Goal: Task Accomplishment & Management: Manage account settings

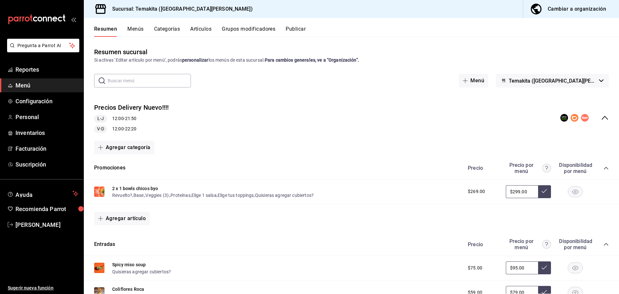
scroll to position [320, 0]
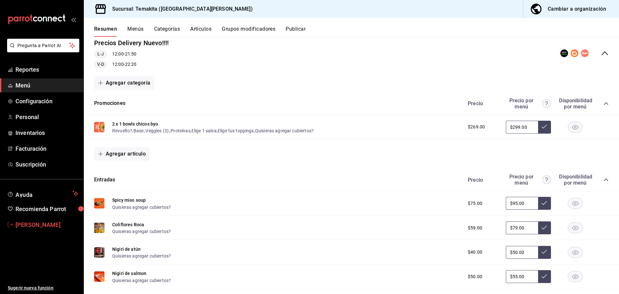
click at [52, 224] on span "Thelma Barrera" at bounding box center [46, 224] width 63 height 9
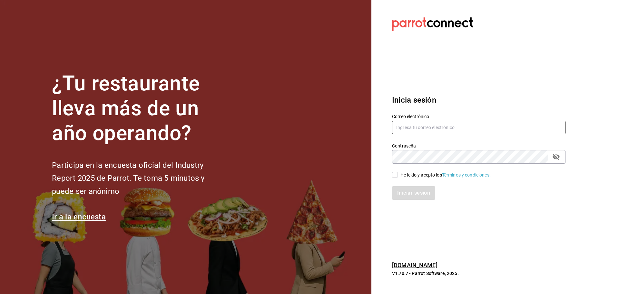
click at [415, 126] on input "text" at bounding box center [479, 128] width 174 height 14
paste input "makupoke@huayacan.com"
type input "makupoke@huayacan.com"
click at [401, 171] on div "He leído y acepto los Términos y condiciones." at bounding box center [475, 171] width 181 height 15
click at [399, 173] on span "He leído y acepto los Términos y condiciones." at bounding box center [444, 175] width 93 height 7
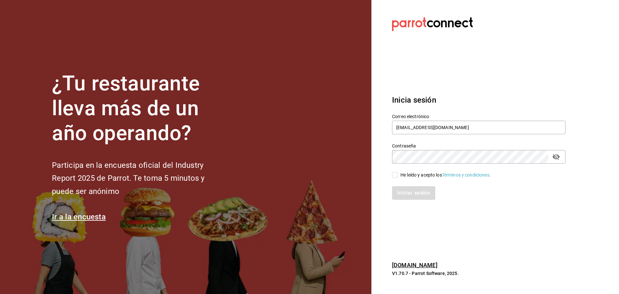
click at [398, 173] on input "He leído y acepto los Términos y condiciones." at bounding box center [395, 175] width 6 height 6
checkbox input "true"
click at [401, 188] on button "Iniciar sesión" at bounding box center [414, 193] width 44 height 14
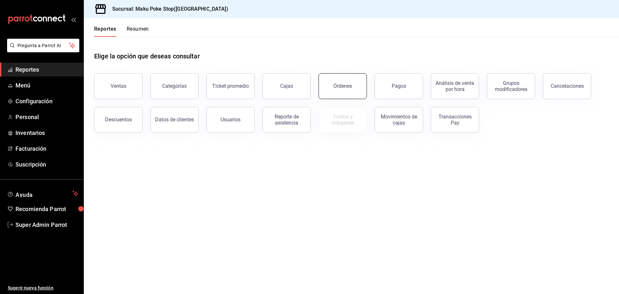
click at [333, 87] on button "Órdenes" at bounding box center [343, 86] width 48 height 26
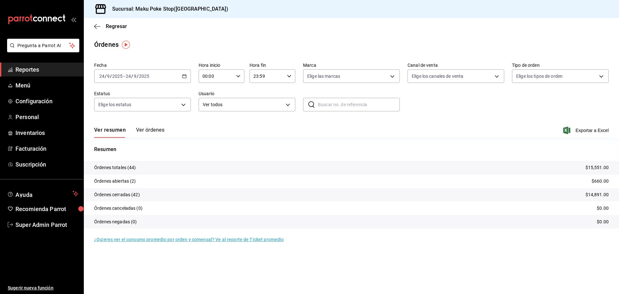
click at [144, 128] on button "Ver órdenes" at bounding box center [150, 132] width 28 height 11
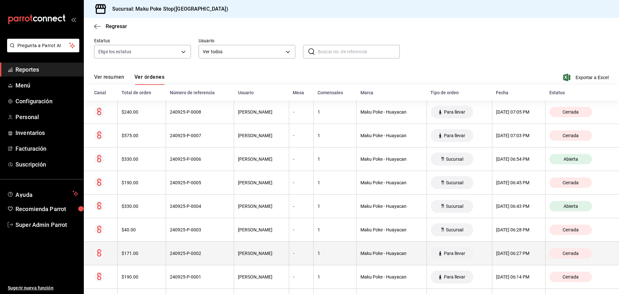
scroll to position [65, 0]
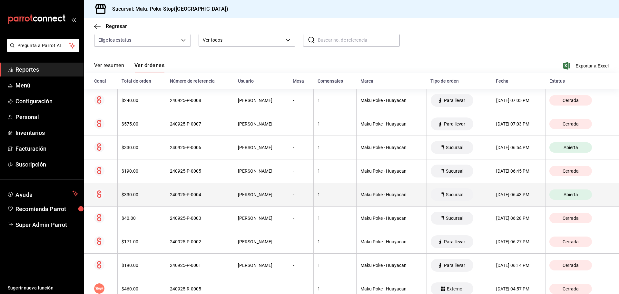
click at [193, 197] on div "240925-P-0004" at bounding box center [200, 194] width 60 height 5
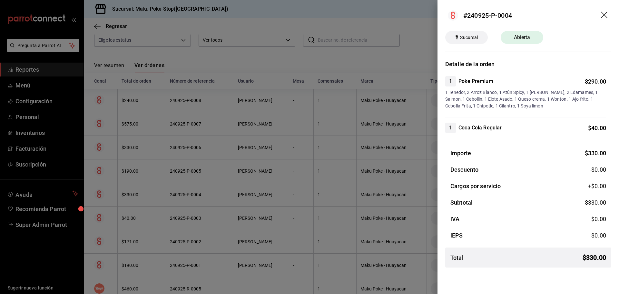
click at [606, 12] on icon "drag" at bounding box center [605, 16] width 8 height 8
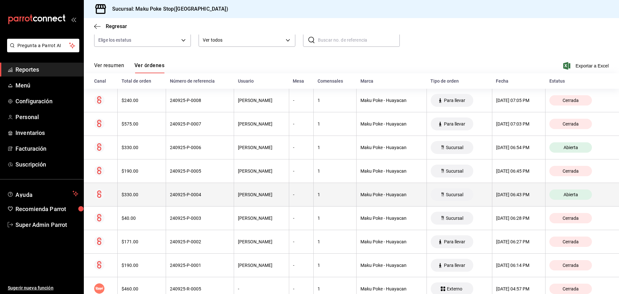
click at [130, 195] on div "$330.00" at bounding box center [142, 194] width 40 height 5
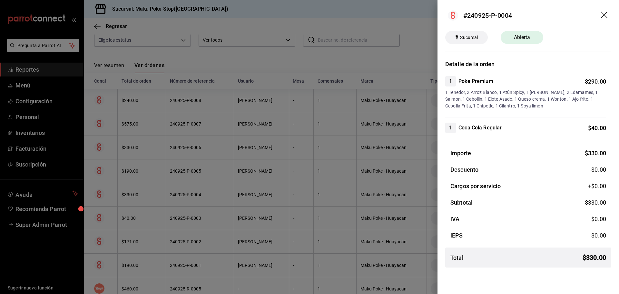
click at [130, 195] on div at bounding box center [309, 147] width 619 height 294
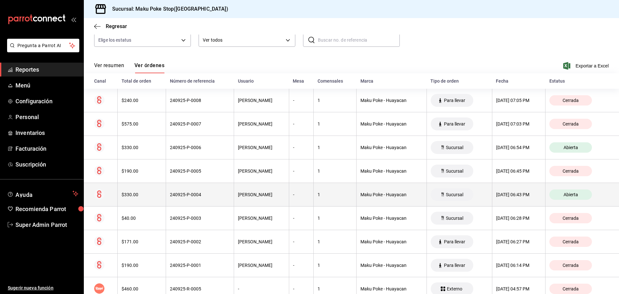
click at [102, 195] on circle at bounding box center [99, 194] width 10 height 10
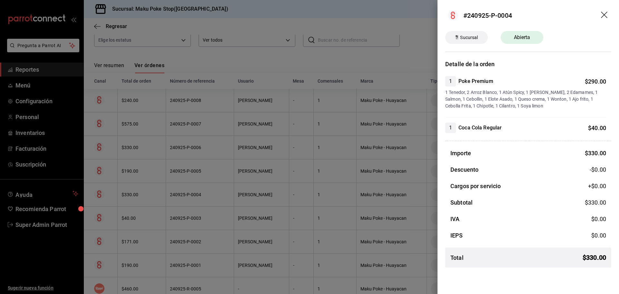
click at [129, 196] on div at bounding box center [309, 147] width 619 height 294
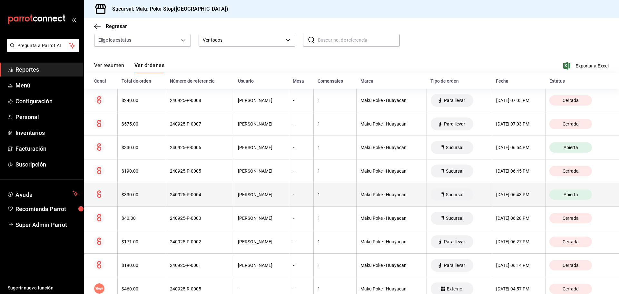
click at [181, 195] on div "240925-P-0004" at bounding box center [200, 194] width 60 height 5
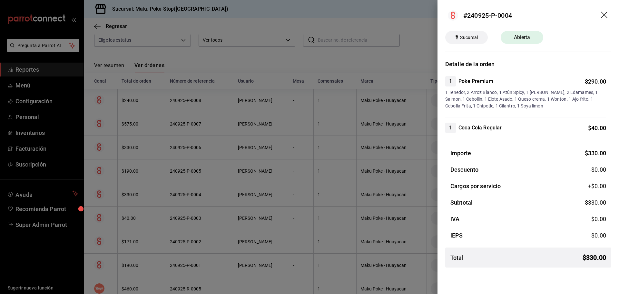
click at [529, 36] on span "Abierta" at bounding box center [522, 38] width 24 height 8
click at [478, 127] on h4 "Coca Cola Regular" at bounding box center [480, 128] width 43 height 8
drag, startPoint x: 467, startPoint y: 268, endPoint x: 467, endPoint y: 272, distance: 3.6
click at [467, 270] on div "Importe $ 330.00 Descuento -$0.00 Cargos por servicio +$ 0.00 Subtotal $ 330.00…" at bounding box center [529, 211] width 166 height 124
drag, startPoint x: 466, startPoint y: 283, endPoint x: 462, endPoint y: 284, distance: 4.2
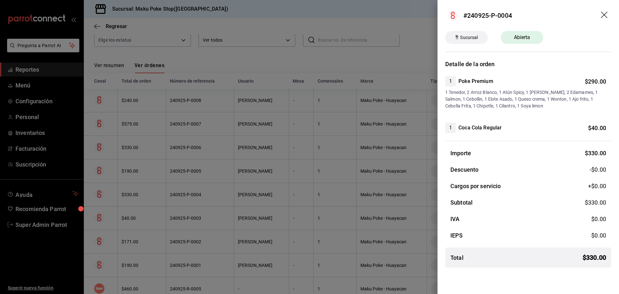
click at [465, 283] on div "#240925-P-0004 Sucursal Abierta Detalle de la orden 1 Poke Premium $ 290.00 1 T…" at bounding box center [529, 147] width 182 height 294
click at [401, 255] on div at bounding box center [309, 147] width 619 height 294
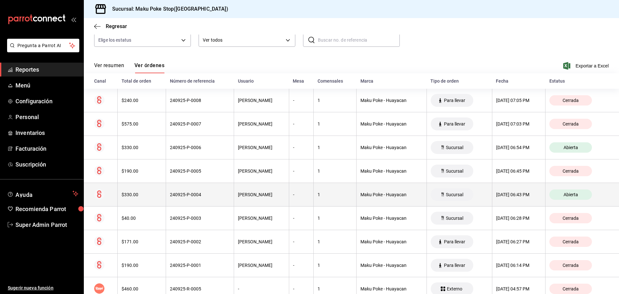
click at [562, 192] on span "Abierta" at bounding box center [571, 194] width 20 height 5
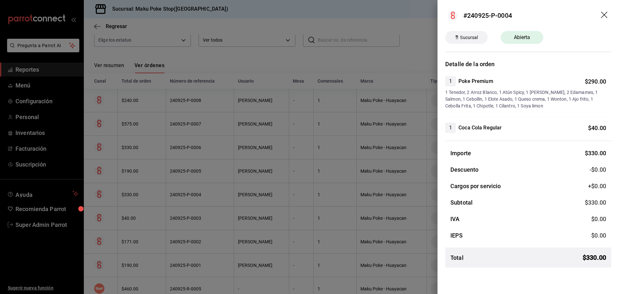
click at [604, 15] on icon "drag" at bounding box center [605, 16] width 8 height 8
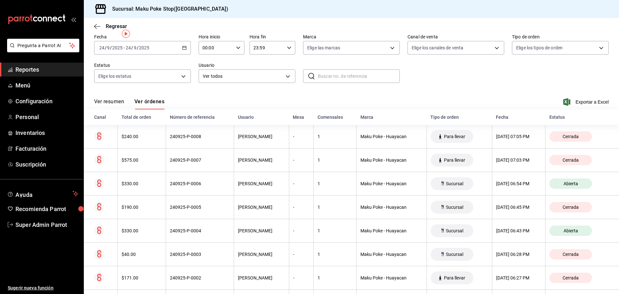
scroll to position [0, 0]
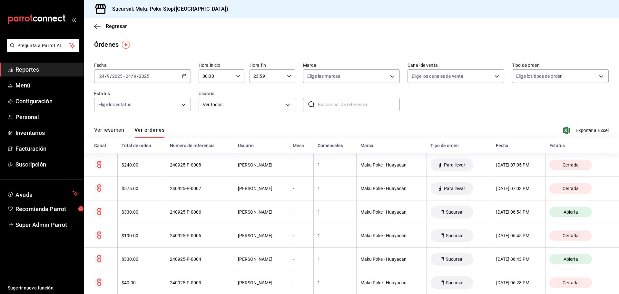
click at [102, 44] on div "Órdenes" at bounding box center [106, 45] width 25 height 10
click at [95, 28] on icon "button" at bounding box center [97, 27] width 6 height 6
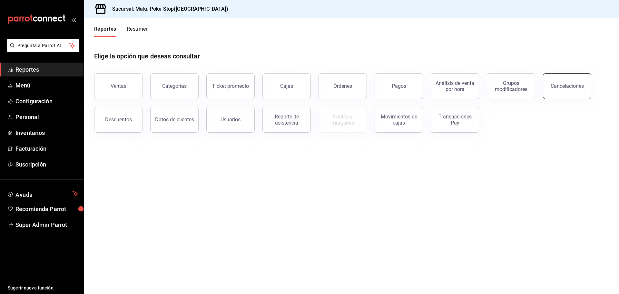
click at [557, 89] on button "Cancelaciones" at bounding box center [567, 86] width 48 height 26
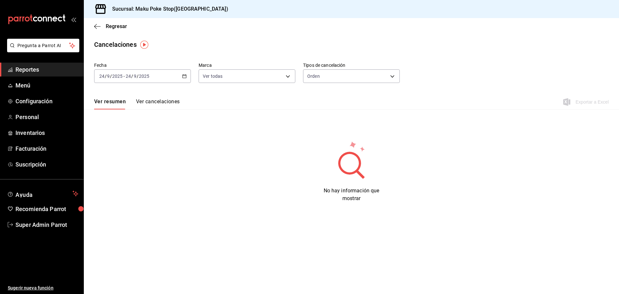
click at [166, 103] on button "Ver cancelaciones" at bounding box center [158, 103] width 44 height 11
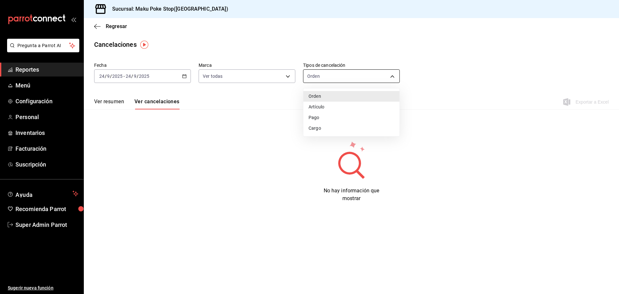
click at [397, 72] on body "Pregunta a Parrot AI Reportes Menú Configuración Personal Inventarios Facturaci…" at bounding box center [309, 147] width 619 height 294
click at [322, 117] on li "Pago" at bounding box center [352, 117] width 96 height 11
click at [394, 72] on body "Pregunta a Parrot AI Reportes Menú Configuración Personal Inventarios Facturaci…" at bounding box center [309, 147] width 619 height 294
click at [325, 98] on li "Orden" at bounding box center [352, 96] width 96 height 11
type input "ORDER"
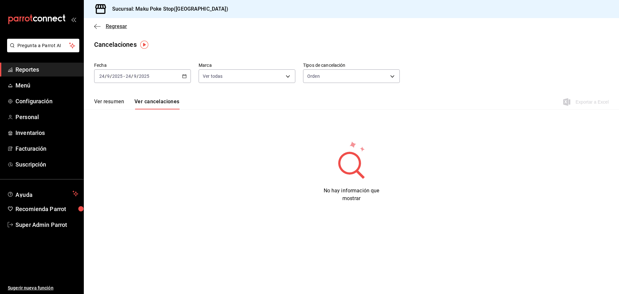
click at [95, 25] on icon "button" at bounding box center [97, 27] width 6 height 6
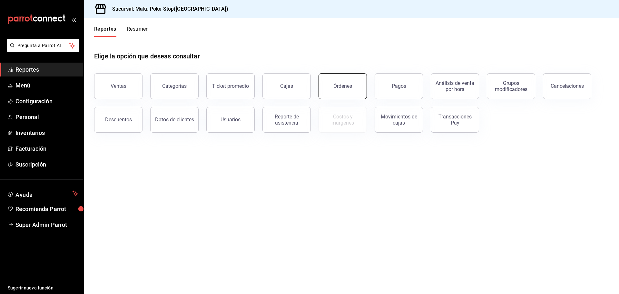
click at [335, 92] on button "Órdenes" at bounding box center [343, 86] width 48 height 26
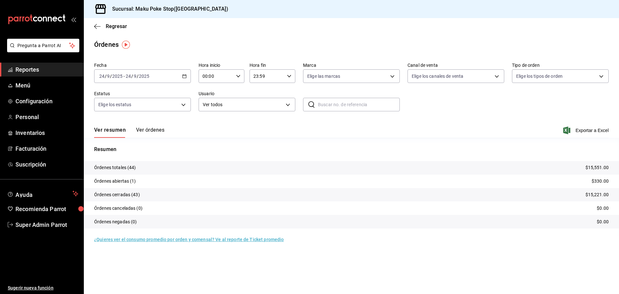
click at [146, 129] on button "Ver órdenes" at bounding box center [150, 132] width 28 height 11
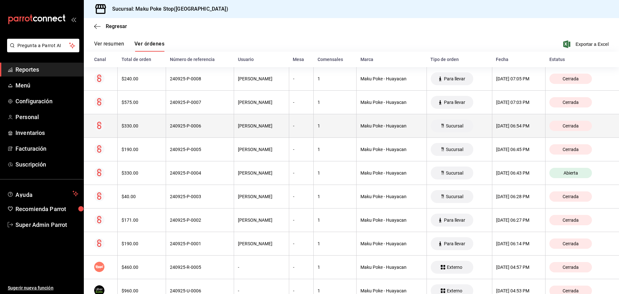
scroll to position [97, 0]
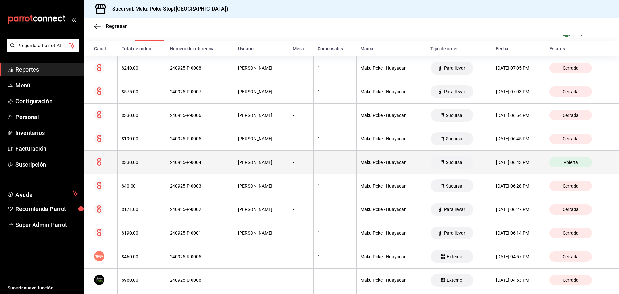
drag, startPoint x: 185, startPoint y: 162, endPoint x: 174, endPoint y: 162, distance: 11.3
click at [174, 162] on div "240925-P-0004" at bounding box center [200, 162] width 60 height 5
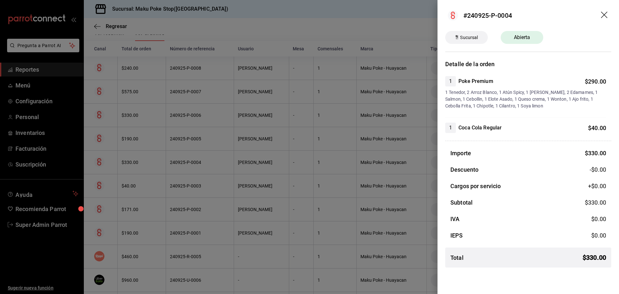
click at [99, 162] on div at bounding box center [309, 147] width 619 height 294
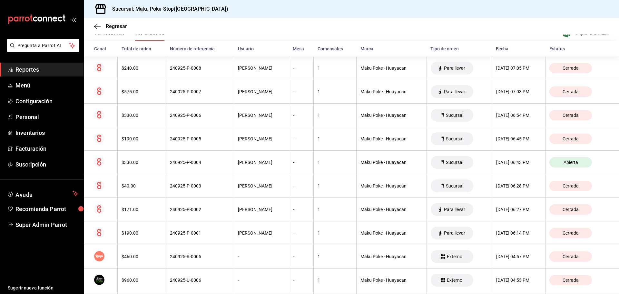
click at [99, 162] on icon at bounding box center [99, 161] width 4 height 7
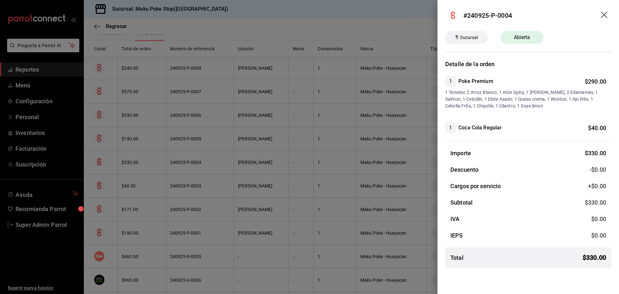
click at [99, 162] on div at bounding box center [309, 147] width 619 height 294
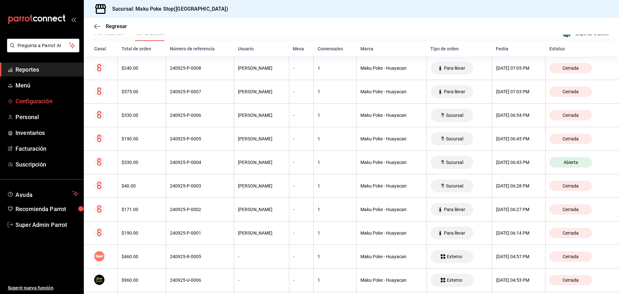
click at [44, 102] on span "Configuración" at bounding box center [46, 101] width 63 height 9
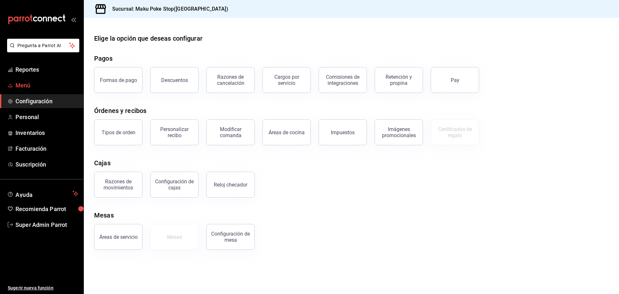
click at [35, 87] on span "Menú" at bounding box center [46, 85] width 63 height 9
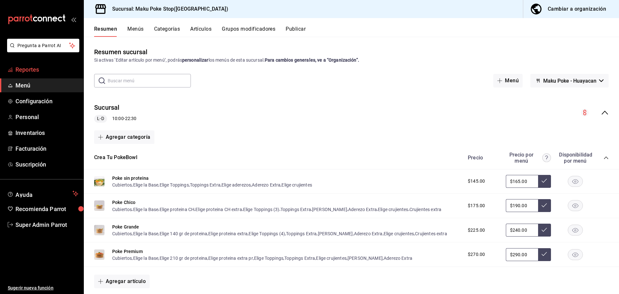
click at [31, 69] on span "Reportes" at bounding box center [46, 69] width 63 height 9
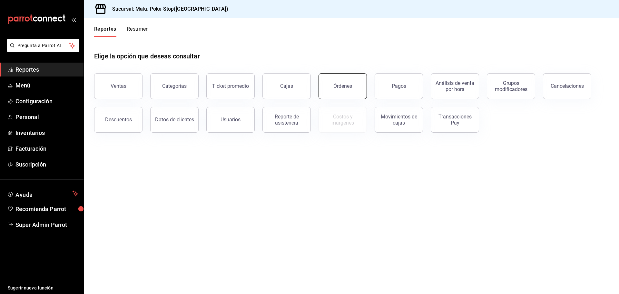
click at [350, 86] on div "Órdenes" at bounding box center [343, 86] width 19 height 6
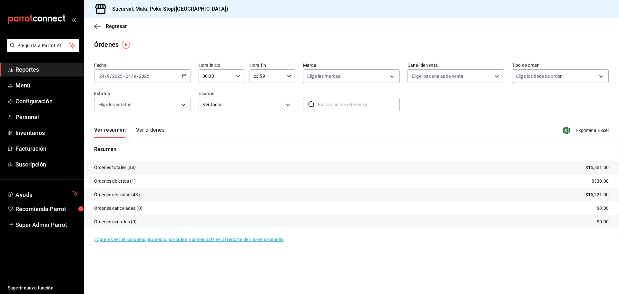
click at [149, 131] on button "Ver órdenes" at bounding box center [150, 132] width 28 height 11
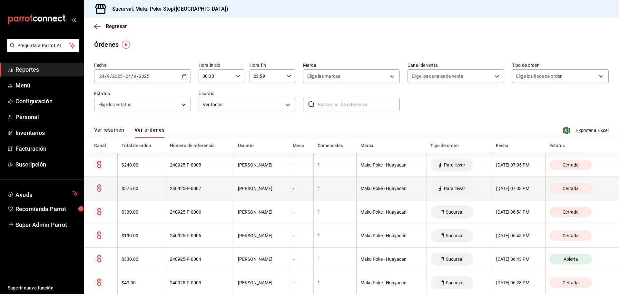
scroll to position [32, 0]
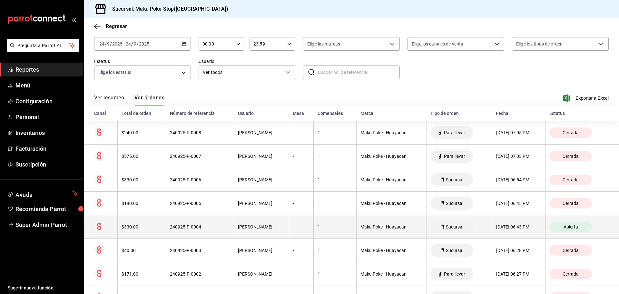
click at [444, 229] on span "Sucursal" at bounding box center [455, 226] width 23 height 5
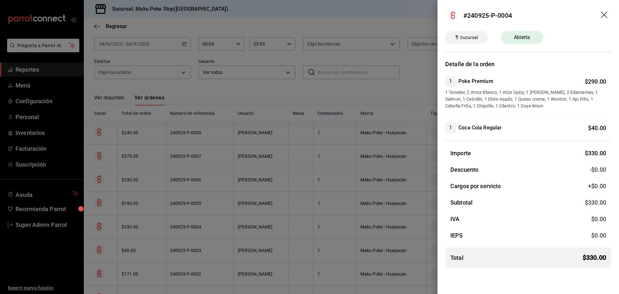
click at [224, 211] on div at bounding box center [309, 147] width 619 height 294
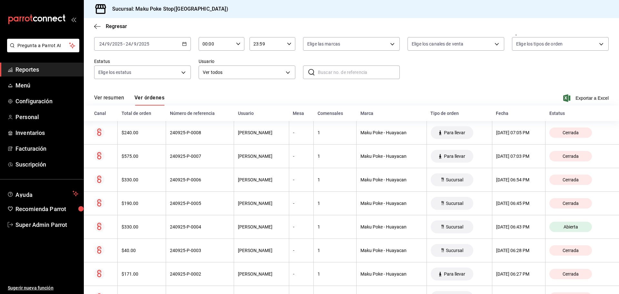
click at [37, 65] on span "Reportes" at bounding box center [46, 69] width 63 height 9
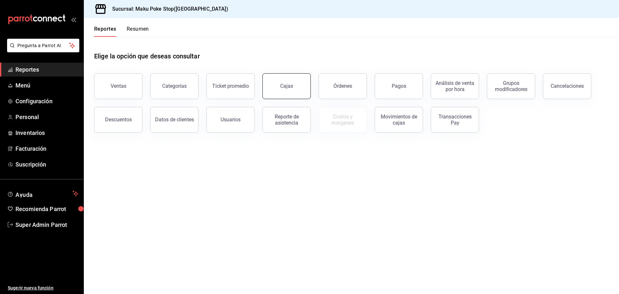
click at [286, 89] on div "Cajas" at bounding box center [286, 86] width 13 height 8
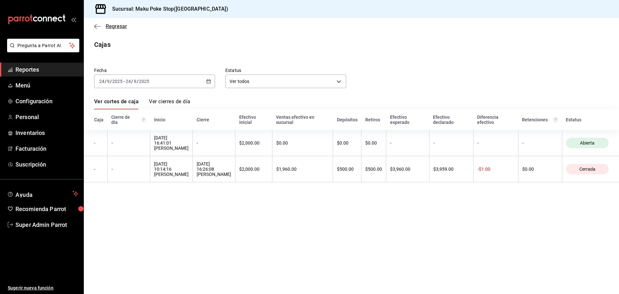
click at [106, 27] on span "Regresar" at bounding box center [116, 26] width 21 height 6
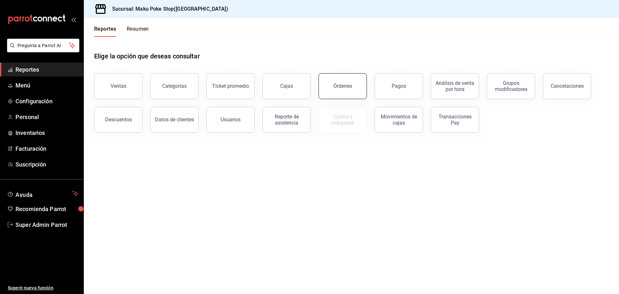
click at [342, 89] on div "Órdenes" at bounding box center [343, 86] width 19 height 6
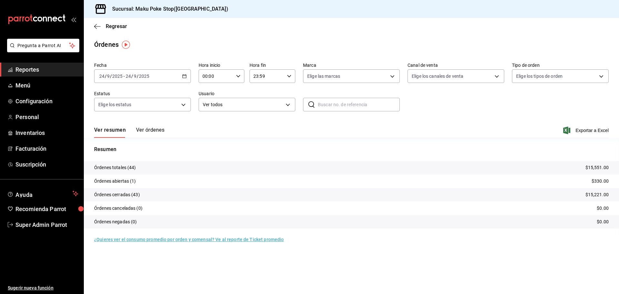
click at [149, 124] on div "Ver resumen Ver órdenes Exportar a Excel" at bounding box center [351, 128] width 515 height 19
click at [147, 127] on button "Ver órdenes" at bounding box center [150, 132] width 28 height 11
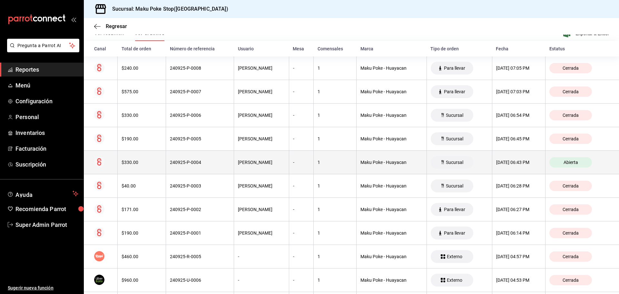
scroll to position [65, 0]
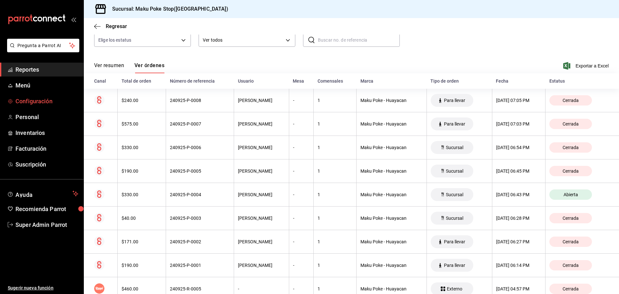
click at [42, 104] on span "Configuración" at bounding box center [46, 101] width 63 height 9
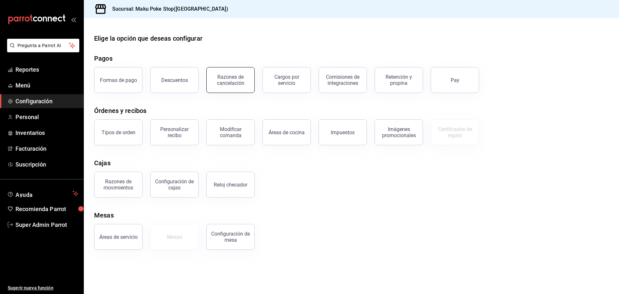
click at [214, 81] on div "Razones de cancelación" at bounding box center [231, 80] width 40 height 12
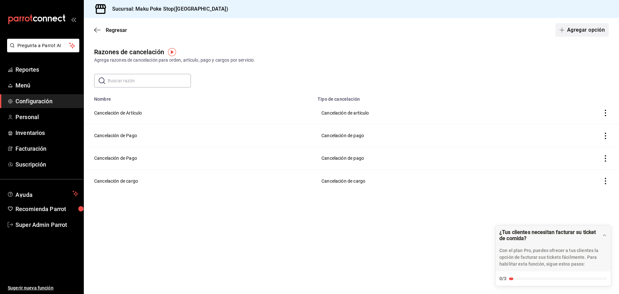
click at [572, 29] on button "Agregar opción" at bounding box center [582, 30] width 53 height 14
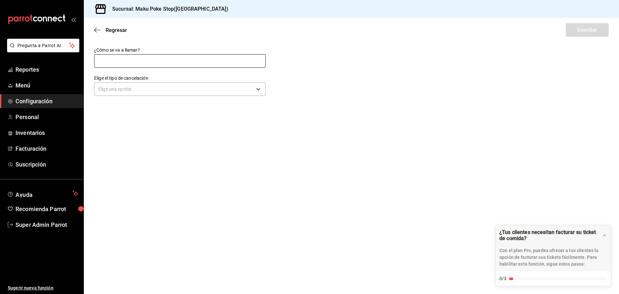
click at [131, 60] on input "text" at bounding box center [180, 61] width 172 height 14
click at [257, 87] on body "Pregunta a Parrot AI Reportes Menú Configuración Personal Inventarios Facturaci…" at bounding box center [309, 147] width 619 height 294
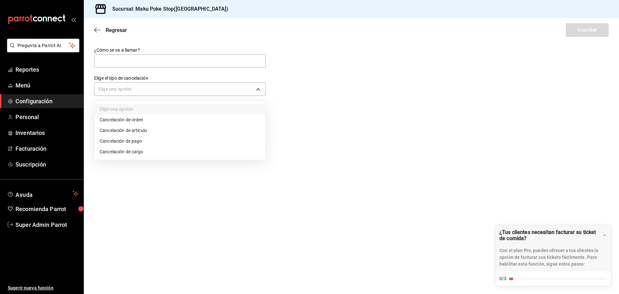
click at [175, 62] on div at bounding box center [309, 147] width 619 height 294
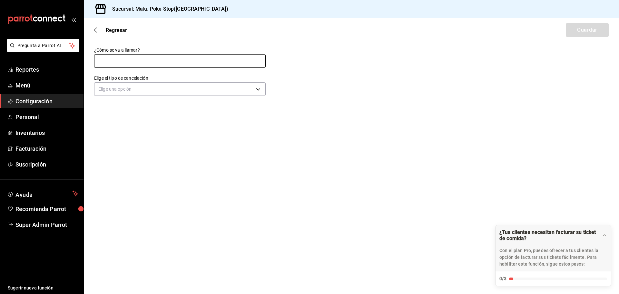
click at [175, 62] on input "text" at bounding box center [180, 61] width 172 height 14
type input "Orden incorrecta"
click at [194, 91] on body "Pregunta a Parrot AI Reportes Menú Configuración Personal Inventarios Facturaci…" at bounding box center [309, 147] width 619 height 294
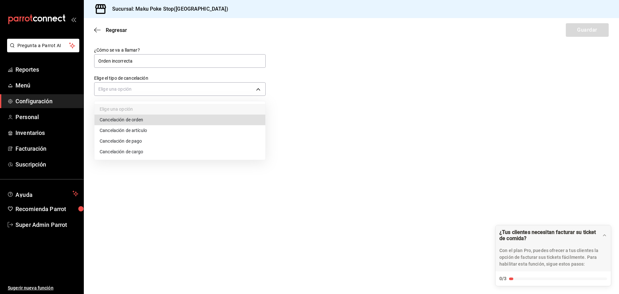
click at [150, 119] on li "Cancelación de orden" at bounding box center [180, 120] width 171 height 11
type input "ORDER"
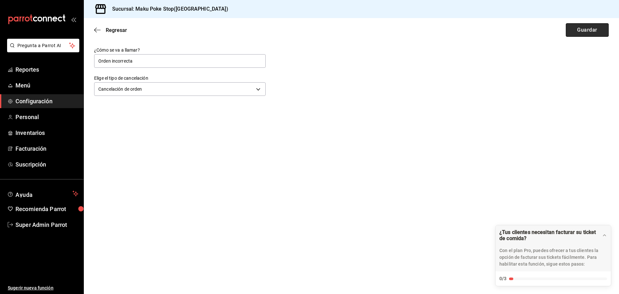
click at [589, 34] on button "Guardar" at bounding box center [587, 30] width 43 height 14
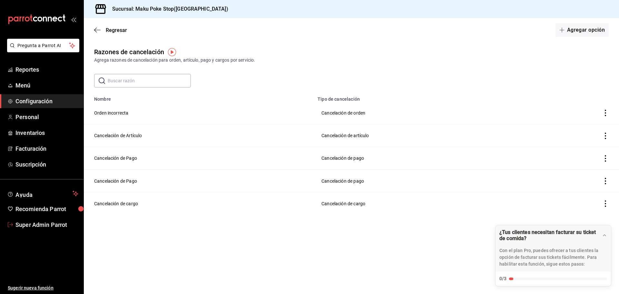
click at [33, 222] on span "Super Admin Parrot" at bounding box center [46, 224] width 63 height 9
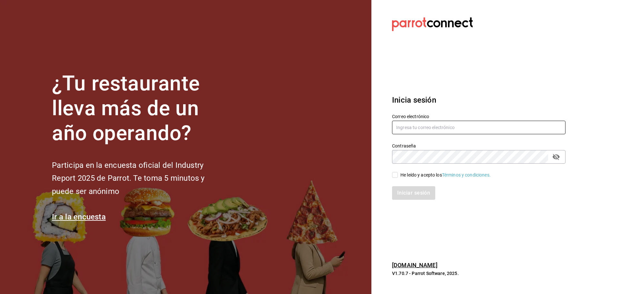
click at [408, 127] on input "text" at bounding box center [479, 128] width 174 height 14
paste input "[EMAIL_ADDRESS][PERSON_NAME][DOMAIN_NAME]"
type input "[EMAIL_ADDRESS][PERSON_NAME][DOMAIN_NAME]"
click at [399, 174] on span "He leído y acepto los Términos y condiciones." at bounding box center [444, 175] width 93 height 7
click at [398, 174] on input "He leído y acepto los Términos y condiciones." at bounding box center [395, 175] width 6 height 6
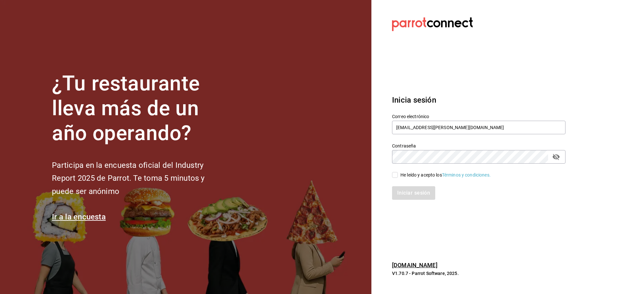
checkbox input "true"
click at [400, 188] on button "Iniciar sesión" at bounding box center [414, 193] width 44 height 14
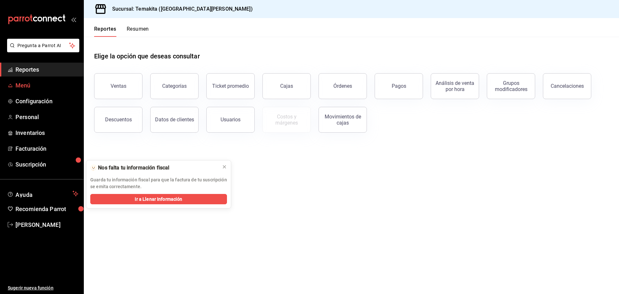
click at [37, 85] on span "Menú" at bounding box center [46, 85] width 63 height 9
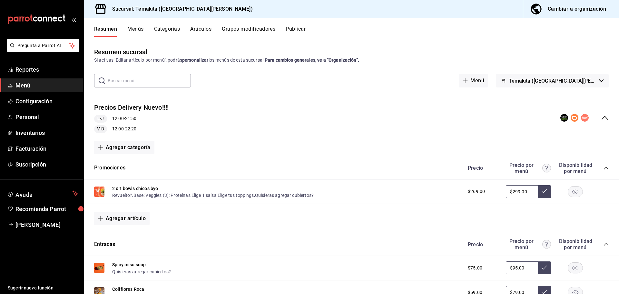
click at [601, 116] on icon "collapse-menu-row" at bounding box center [605, 118] width 8 height 8
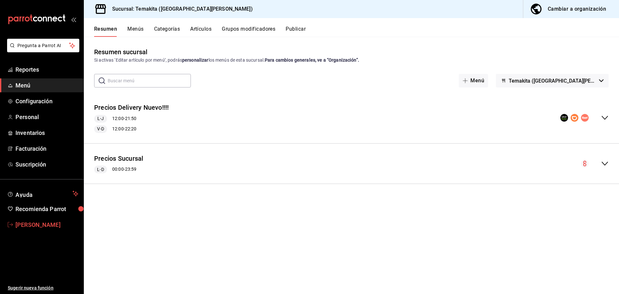
click at [49, 221] on span "Thelma Barrera" at bounding box center [46, 224] width 63 height 9
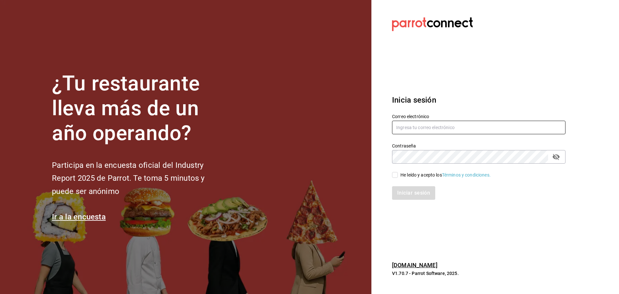
click at [420, 124] on input "text" at bounding box center [479, 128] width 174 height 14
paste input "lunamediacafe@avilacamacho.com"
type input "lunamediacafe@avilacamacho.com"
click at [414, 176] on div "He leído y acepto los Términos y condiciones." at bounding box center [446, 175] width 90 height 7
click at [398, 176] on input "He leído y acepto los Términos y condiciones." at bounding box center [395, 175] width 6 height 6
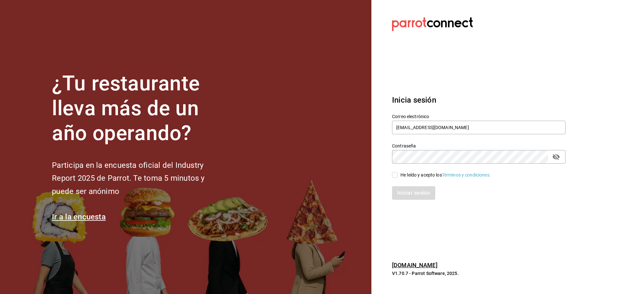
checkbox input "true"
click at [415, 192] on button "Iniciar sesión" at bounding box center [414, 193] width 44 height 14
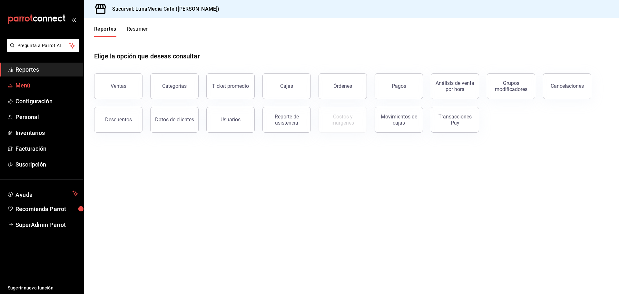
click at [27, 88] on span "Menú" at bounding box center [46, 85] width 63 height 9
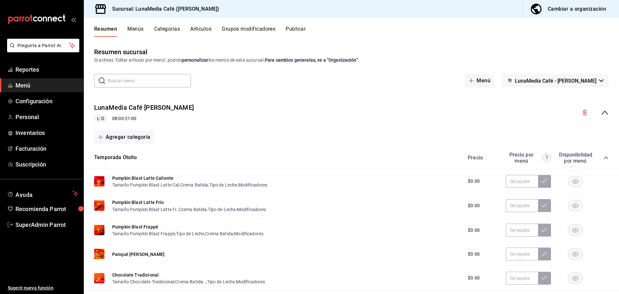
click at [601, 115] on icon "collapse-menu-row" at bounding box center [605, 113] width 8 height 8
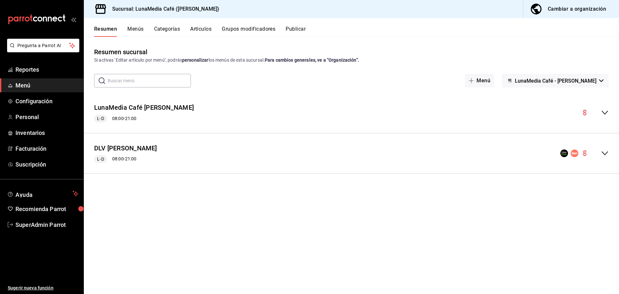
click at [206, 10] on h3 "Sucursal: LunaMedia Café (Ávila Camacho)" at bounding box center [163, 9] width 112 height 8
click at [544, 81] on span "LunaMedia Café - Ávila Camacho" at bounding box center [556, 81] width 82 height 6
click at [544, 81] on div at bounding box center [309, 147] width 619 height 294
click at [609, 153] on icon "collapse-menu-row" at bounding box center [605, 153] width 8 height 8
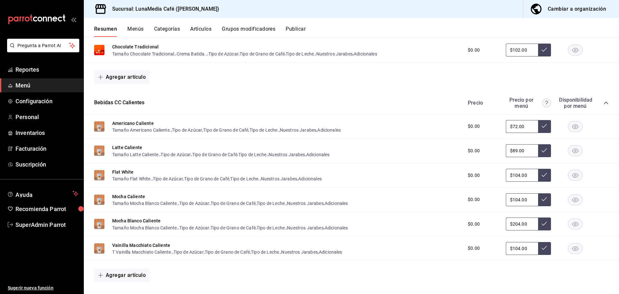
scroll to position [185, 0]
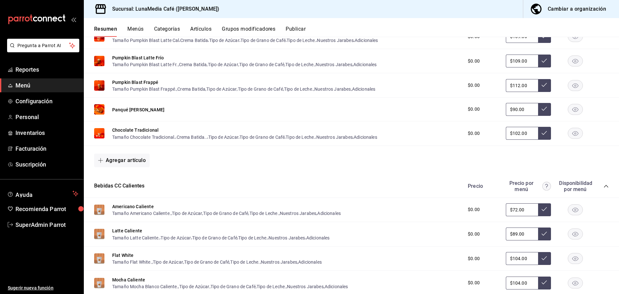
click at [604, 184] on span "collapse-category-row" at bounding box center [606, 186] width 5 height 5
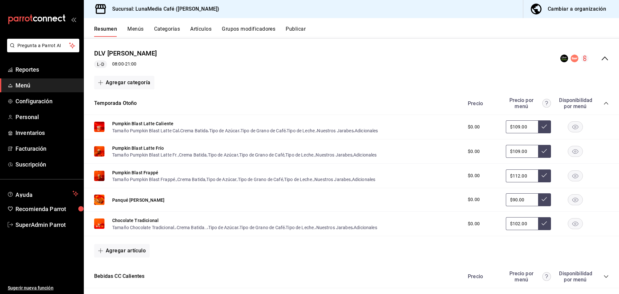
scroll to position [88, 0]
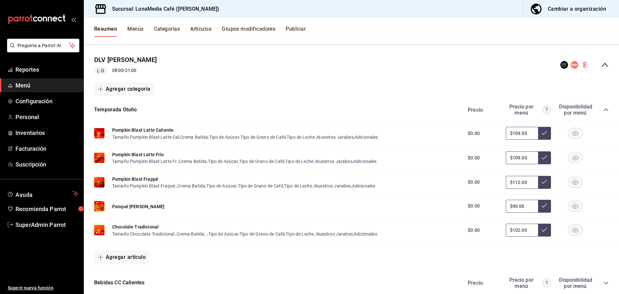
click at [604, 112] on icon "collapse-category-row" at bounding box center [606, 109] width 5 height 5
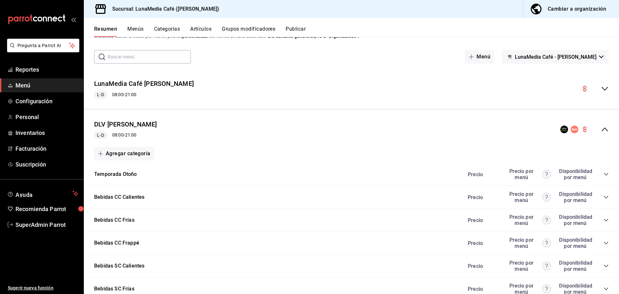
scroll to position [0, 0]
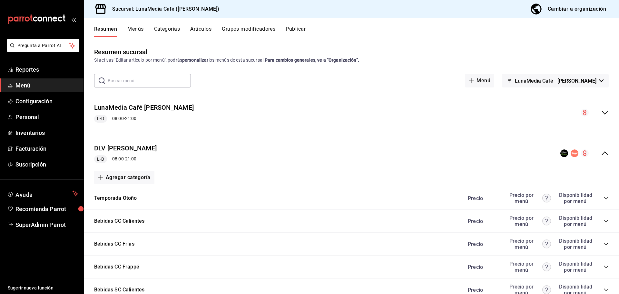
click at [602, 155] on icon "collapse-menu-row" at bounding box center [605, 153] width 8 height 8
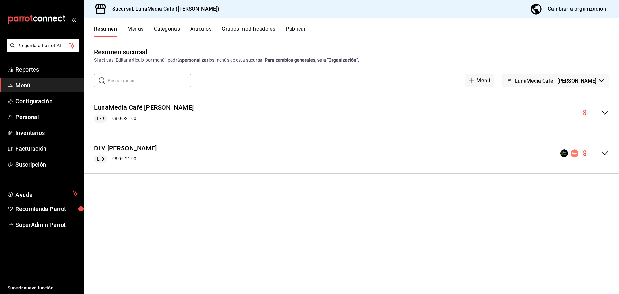
click at [604, 152] on icon "collapse-menu-row" at bounding box center [605, 153] width 8 height 8
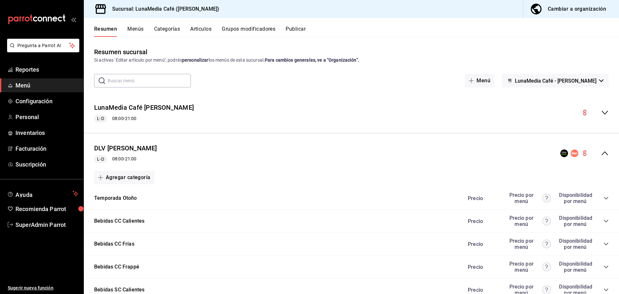
click at [602, 154] on icon "collapse-menu-row" at bounding box center [605, 153] width 6 height 4
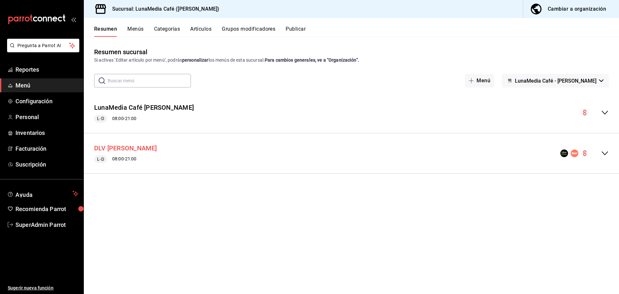
click at [122, 150] on button "DLV Ávila Camacho" at bounding box center [125, 148] width 63 height 9
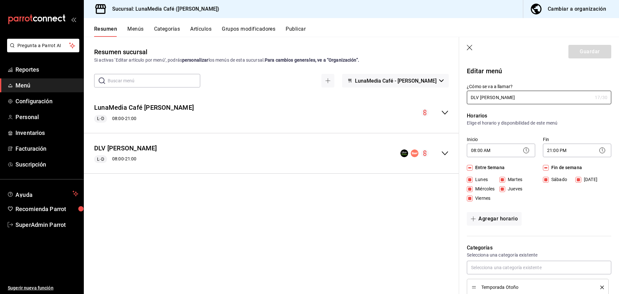
click at [349, 197] on div "Resumen sucursal Si activas ‘Editar artículo por menú’, podrás personalizar los…" at bounding box center [272, 170] width 376 height 246
click at [473, 50] on icon "button" at bounding box center [470, 48] width 6 height 6
checkbox input "false"
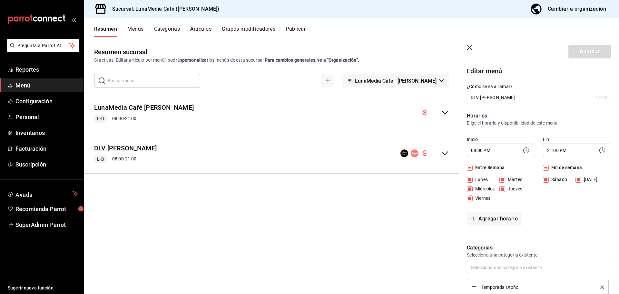
type input "1758768755698"
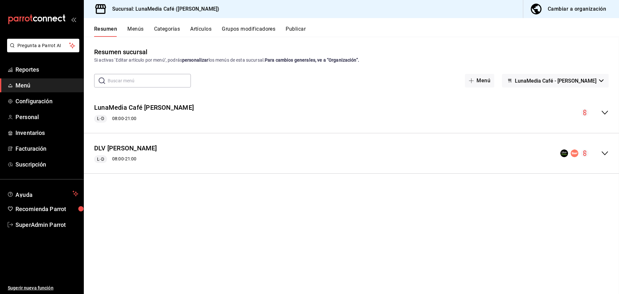
checkbox input "false"
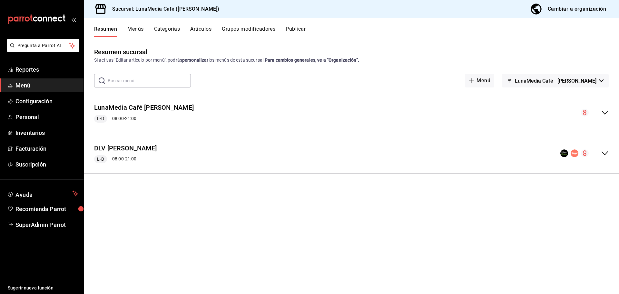
checkbox input "false"
click at [291, 30] on button "Publicar" at bounding box center [296, 31] width 20 height 11
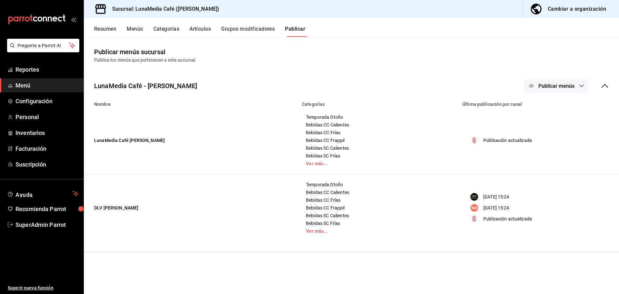
click at [111, 27] on button "Resumen" at bounding box center [105, 31] width 22 height 11
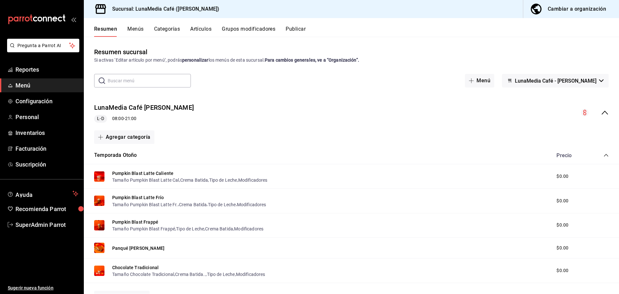
click at [133, 33] on button "Menús" at bounding box center [135, 31] width 16 height 11
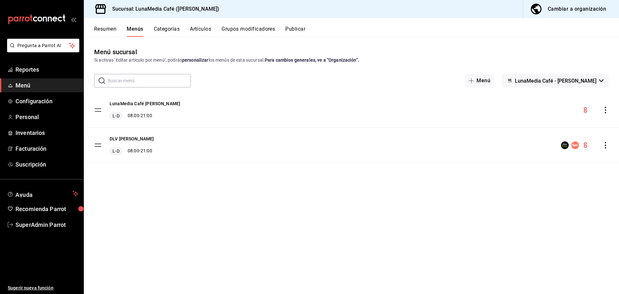
click at [560, 8] on div "Cambiar a organización" at bounding box center [577, 9] width 58 height 9
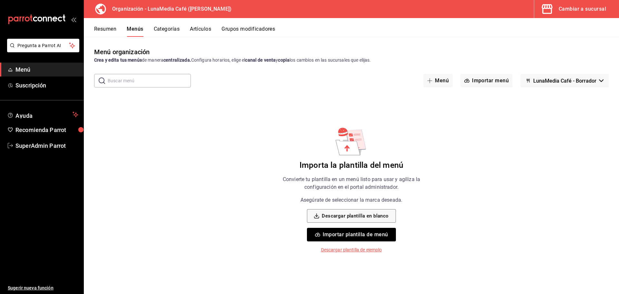
click at [110, 29] on button "Resumen" at bounding box center [105, 31] width 22 height 11
click at [135, 29] on button "Menús" at bounding box center [135, 31] width 16 height 11
click at [200, 30] on button "Artículos" at bounding box center [200, 31] width 21 height 11
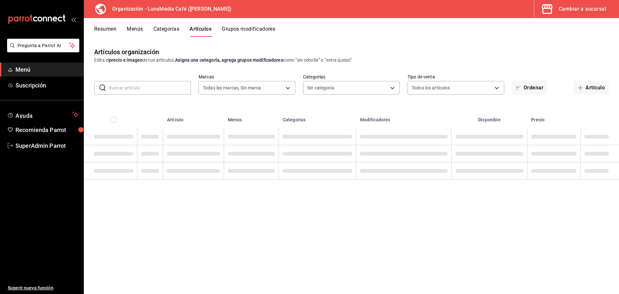
type input "7d2a8005-7407-45ab-ae20-24ed370703f3"
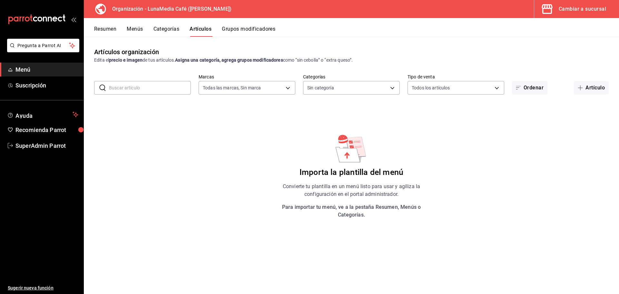
click at [169, 29] on button "Categorías" at bounding box center [167, 31] width 26 height 11
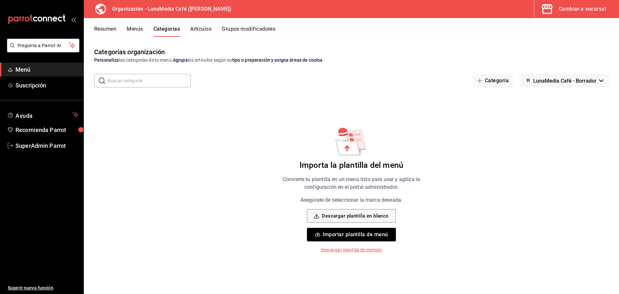
click at [243, 30] on button "Grupos modificadores" at bounding box center [249, 31] width 54 height 11
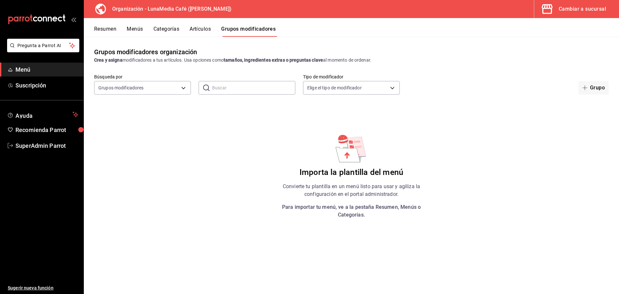
click at [133, 29] on button "Menús" at bounding box center [135, 31] width 16 height 11
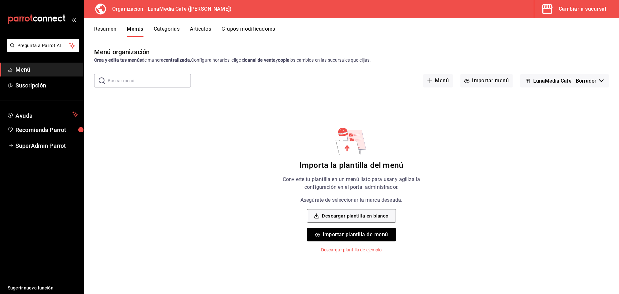
click at [583, 5] on div "Cambiar a sucursal" at bounding box center [582, 9] width 47 height 9
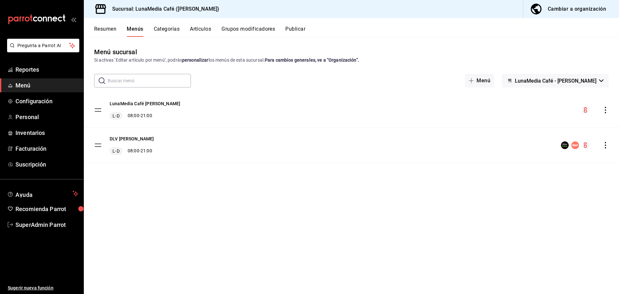
click at [606, 143] on icon "actions" at bounding box center [605, 145] width 1 height 6
click at [295, 25] on div at bounding box center [309, 147] width 619 height 294
click at [296, 29] on button "Publicar" at bounding box center [296, 31] width 20 height 11
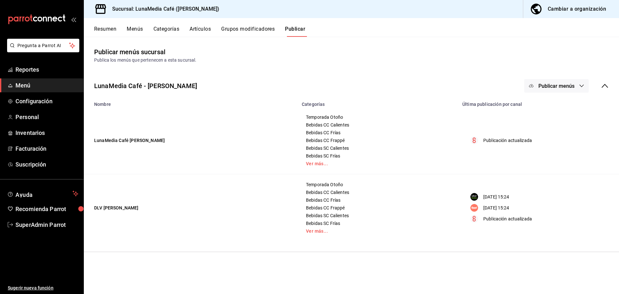
click at [553, 87] on span "Publicar menús" at bounding box center [557, 86] width 36 height 6
click at [559, 107] on span "Punto de venta" at bounding box center [566, 107] width 31 height 7
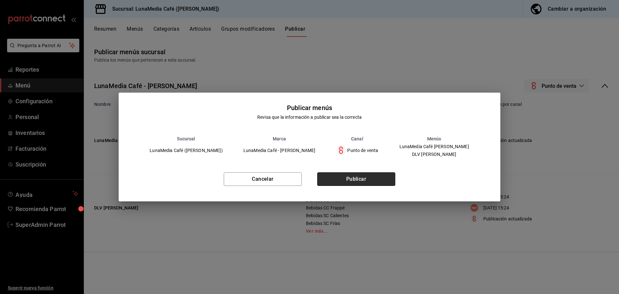
click at [364, 182] on button "Publicar" at bounding box center [356, 179] width 78 height 14
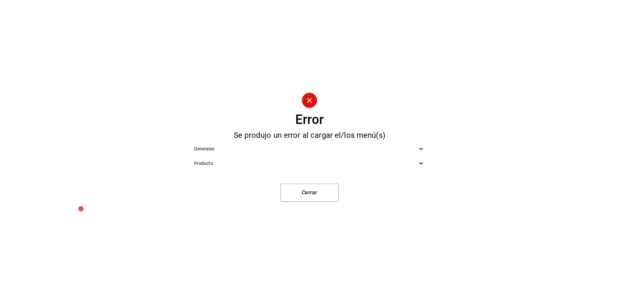
click at [421, 162] on icon at bounding box center [421, 163] width 8 height 8
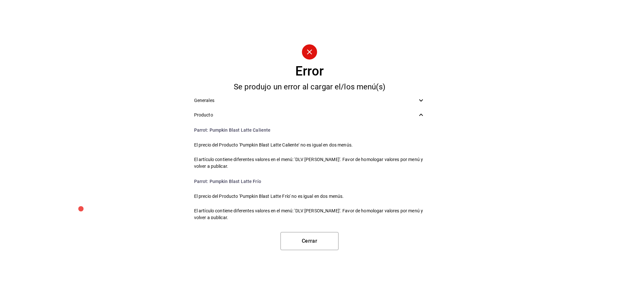
click at [421, 99] on icon at bounding box center [421, 100] width 8 height 8
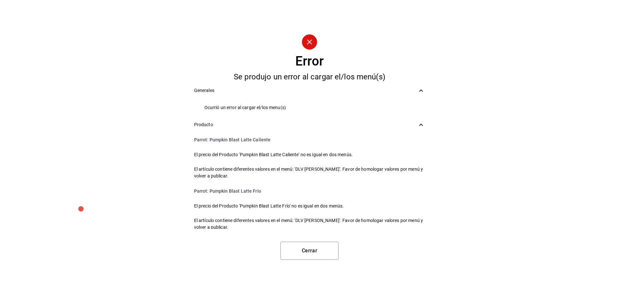
click at [421, 99] on ul "Ocurrió un error al cargar el/los menu(s)" at bounding box center [310, 108] width 242 height 20
click at [421, 88] on icon at bounding box center [421, 91] width 8 height 8
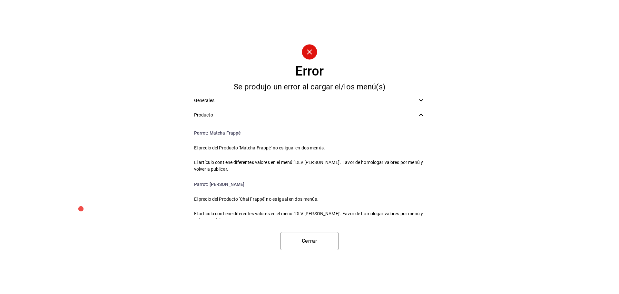
scroll to position [1752, 0]
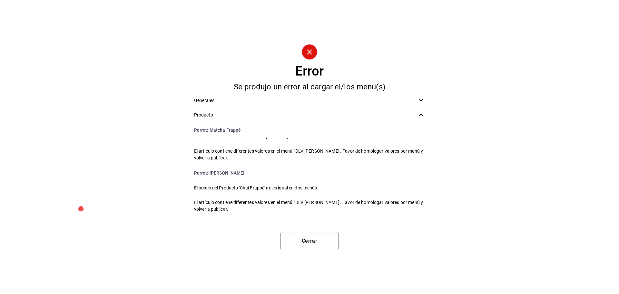
click at [470, 164] on div "Error Se produjo un error al cargar el/los menú(s) Generales Producto Parrot : …" at bounding box center [309, 147] width 619 height 294
click at [312, 239] on button "Cerrar" at bounding box center [310, 241] width 58 height 18
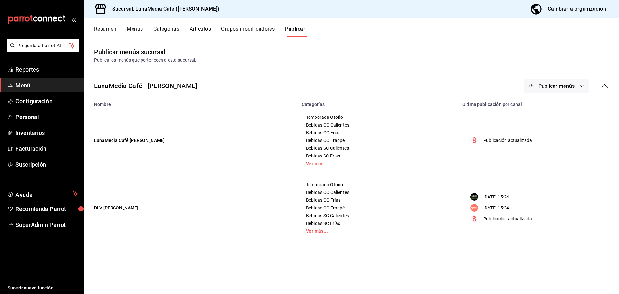
click at [562, 85] on span "Publicar menús" at bounding box center [557, 86] width 36 height 6
click at [559, 108] on span "Punto de venta" at bounding box center [566, 107] width 31 height 7
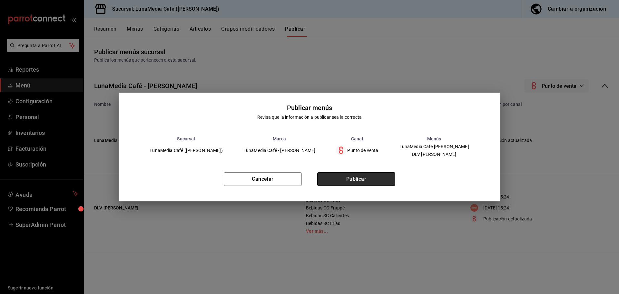
click at [340, 178] on button "Publicar" at bounding box center [356, 179] width 78 height 14
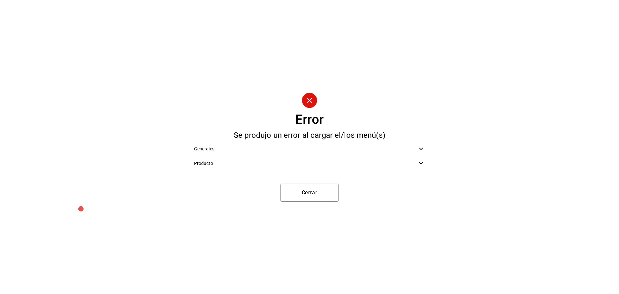
click at [420, 163] on icon at bounding box center [421, 163] width 4 height 2
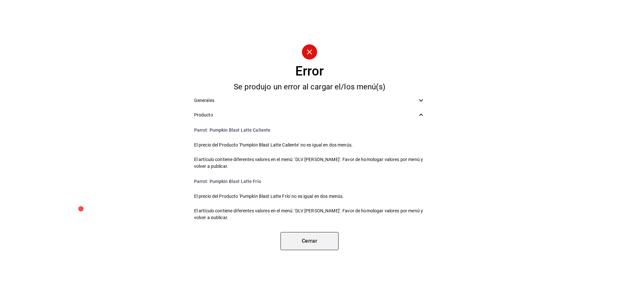
click at [307, 241] on button "Cerrar" at bounding box center [310, 241] width 58 height 18
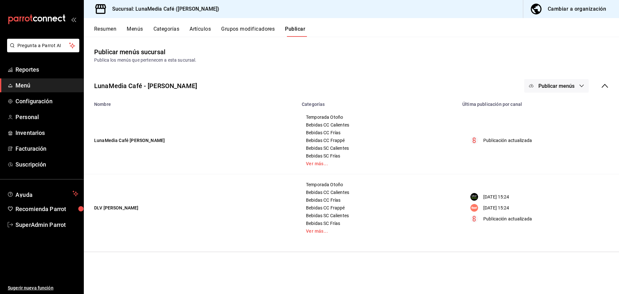
click at [102, 30] on button "Resumen" at bounding box center [105, 31] width 22 height 11
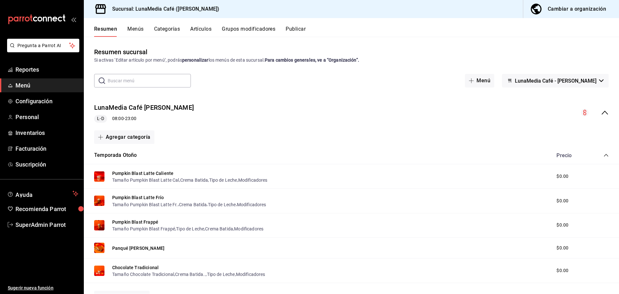
click at [141, 29] on button "Menús" at bounding box center [135, 31] width 16 height 11
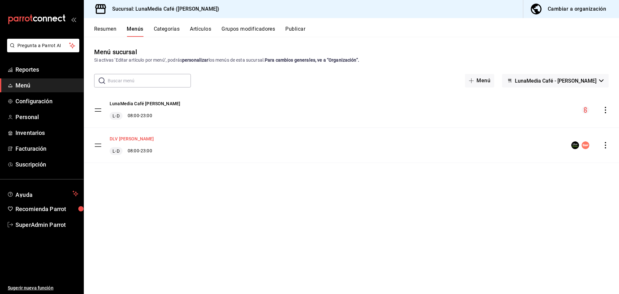
click at [135, 138] on button "DLV Ávila Camacho" at bounding box center [132, 139] width 45 height 6
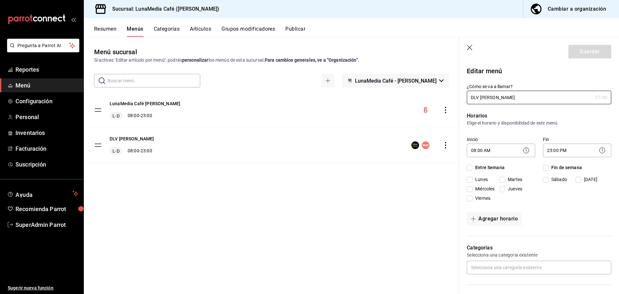
checkbox input "true"
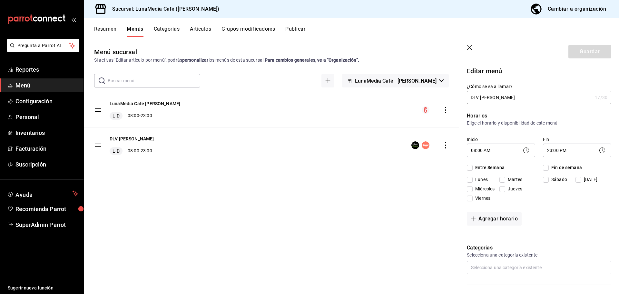
checkbox input "true"
click at [383, 196] on div "Menú sucursal Si activas ‘Editar artículo por menú’, podrás personalizar los me…" at bounding box center [272, 170] width 376 height 246
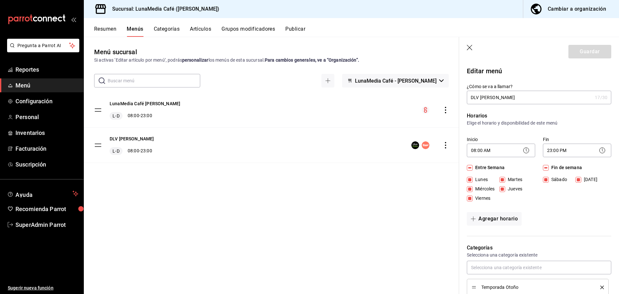
click at [473, 46] on icon "button" at bounding box center [470, 48] width 6 height 6
checkbox input "false"
type input "1758770011738"
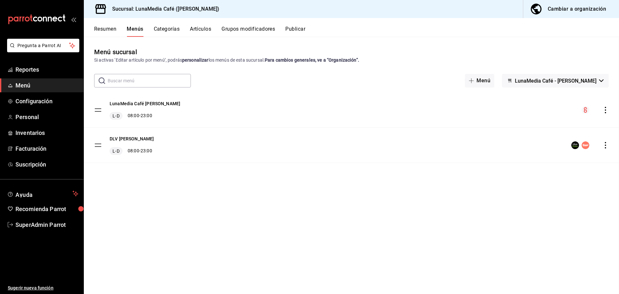
checkbox input "false"
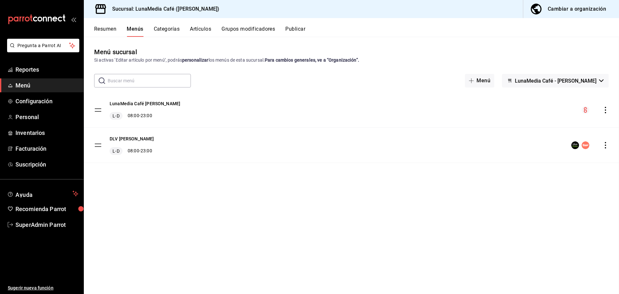
checkbox input "false"
click at [122, 138] on button "DLV Ávila Camacho" at bounding box center [132, 139] width 45 height 6
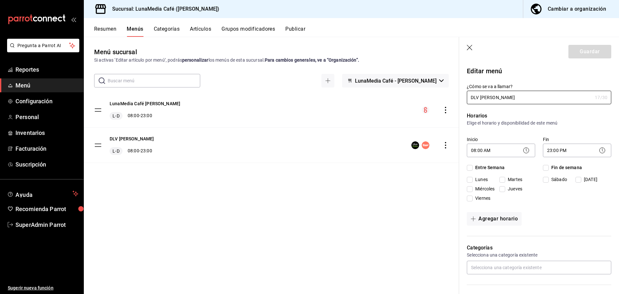
checkbox input "true"
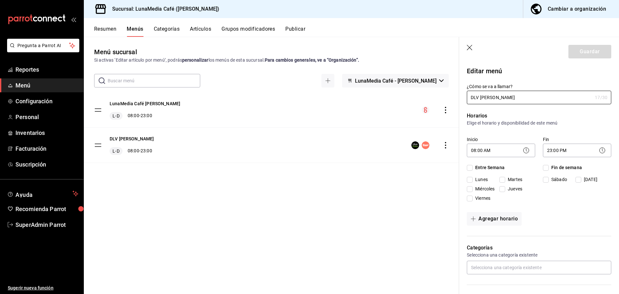
checkbox input "true"
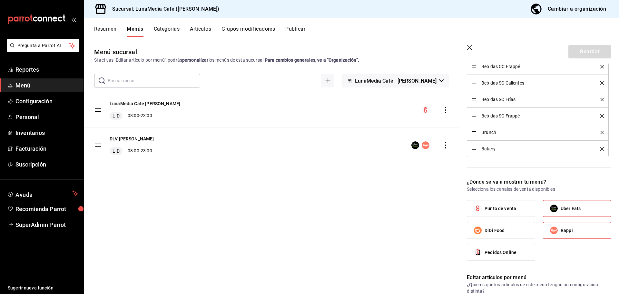
scroll to position [323, 0]
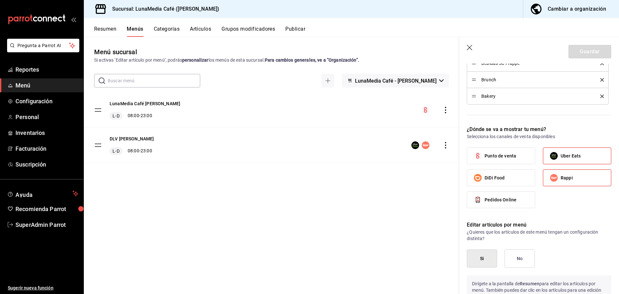
click at [500, 153] on span "Punto de venta" at bounding box center [501, 156] width 32 height 7
click at [485, 153] on input "Punto de venta" at bounding box center [478, 156] width 14 height 14
checkbox input "true"
click at [579, 50] on button "Guardar" at bounding box center [590, 52] width 43 height 14
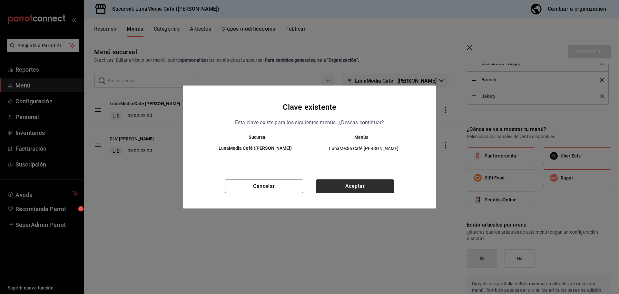
click at [355, 184] on button "Aceptar" at bounding box center [355, 186] width 78 height 14
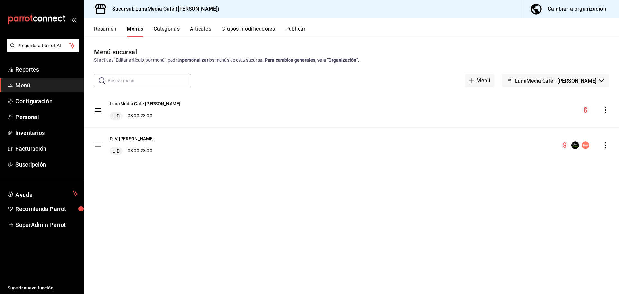
click at [303, 27] on button "Publicar" at bounding box center [296, 31] width 20 height 11
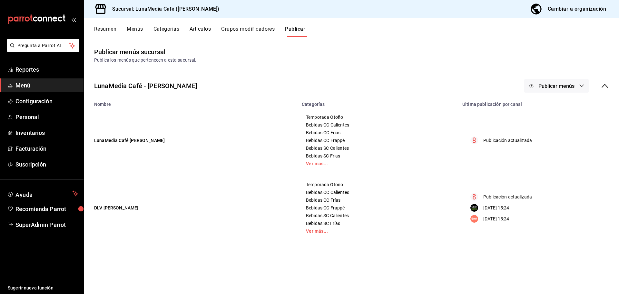
click at [135, 27] on button "Menús" at bounding box center [135, 31] width 16 height 11
